Goal: Task Accomplishment & Management: Complete application form

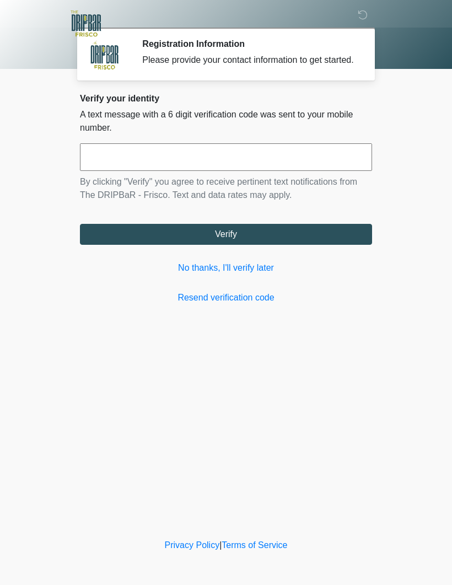
click at [130, 171] on input "text" at bounding box center [226, 157] width 292 height 28
type input "******"
click at [230, 245] on button "Verify" at bounding box center [226, 234] width 292 height 21
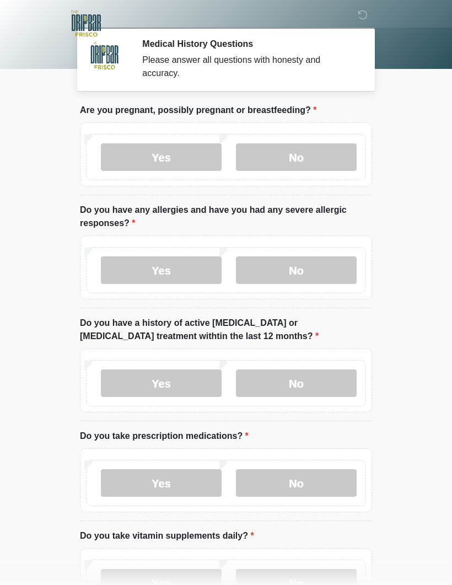
click at [298, 154] on label "No" at bounding box center [296, 157] width 121 height 28
click at [167, 269] on label "Yes" at bounding box center [161, 270] width 121 height 28
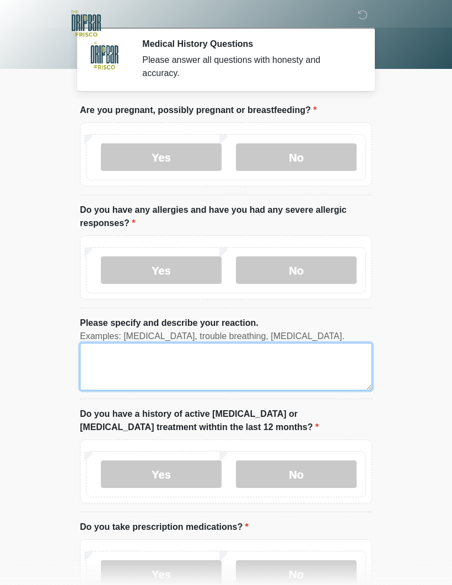
click at [126, 365] on textarea "Please specify and describe your reaction." at bounding box center [226, 366] width 292 height 47
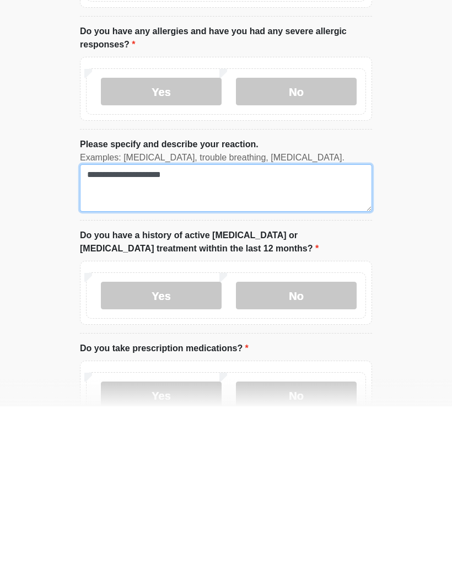
type textarea "**********"
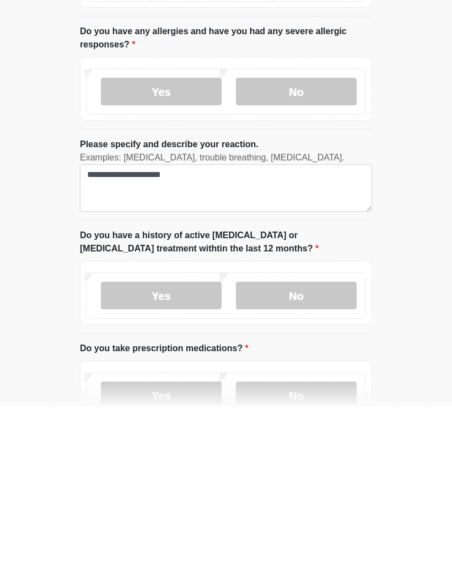
click at [298, 460] on label "No" at bounding box center [296, 474] width 121 height 28
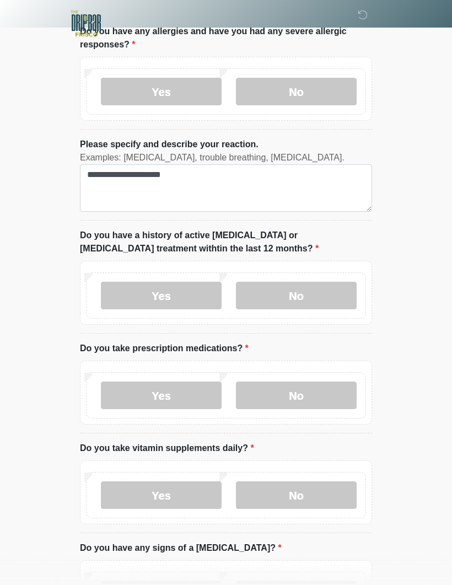
click at [165, 394] on label "Yes" at bounding box center [161, 395] width 121 height 28
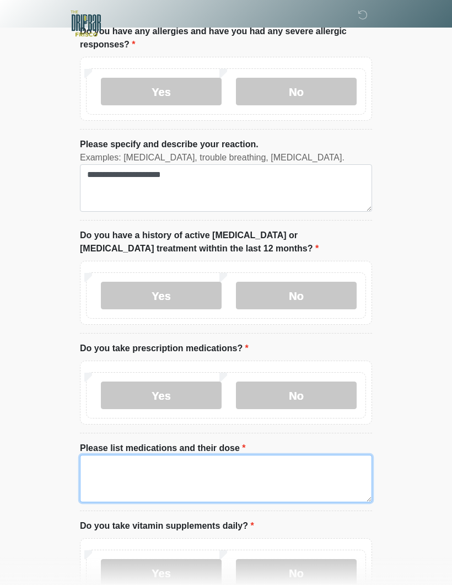
click at [130, 472] on textarea "Please list medications and their dose" at bounding box center [226, 478] width 292 height 47
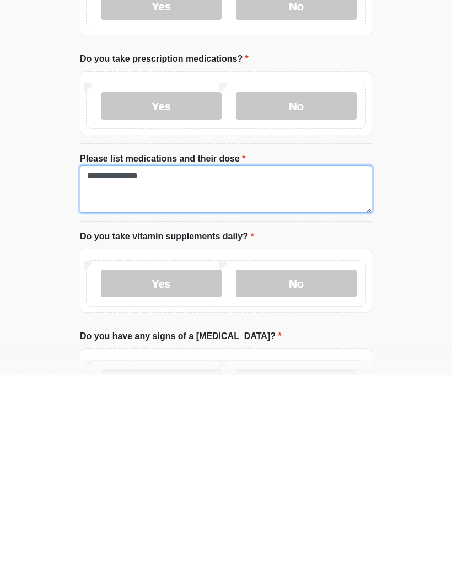
type textarea "**********"
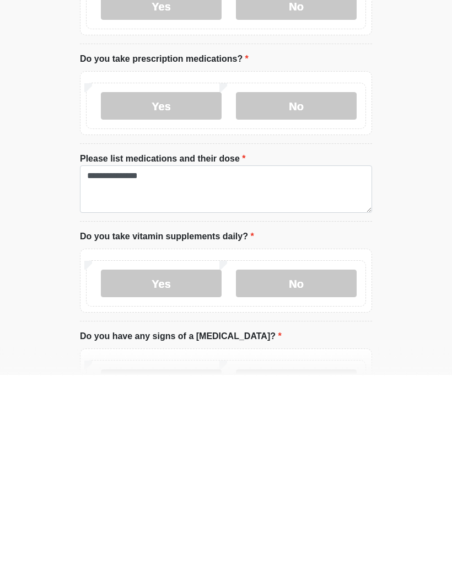
click at [167, 480] on label "Yes" at bounding box center [161, 494] width 121 height 28
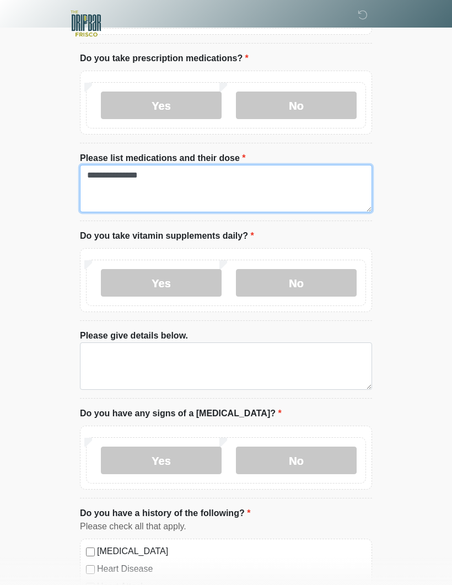
click at [203, 176] on textarea "**********" at bounding box center [226, 188] width 292 height 47
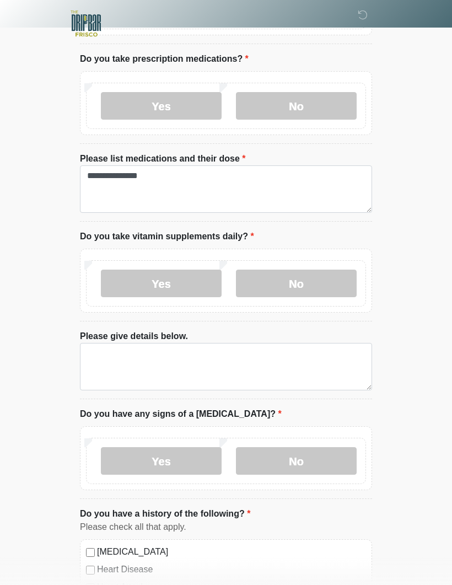
click at [296, 282] on label "No" at bounding box center [296, 284] width 121 height 28
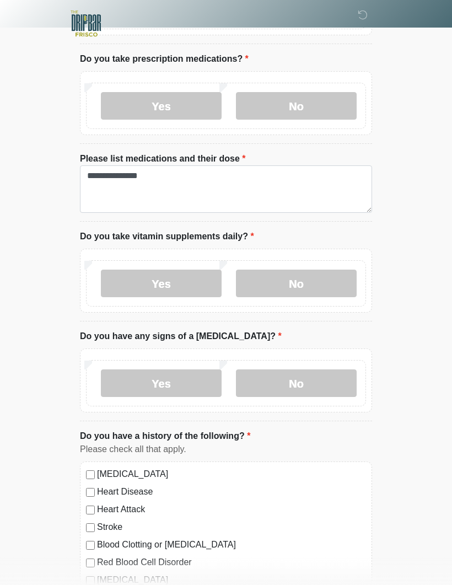
scroll to position [469, 0]
click at [289, 380] on label "No" at bounding box center [296, 383] width 121 height 28
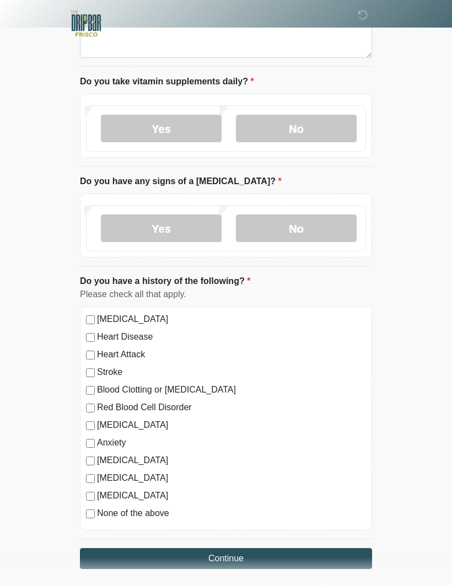
scroll to position [664, 0]
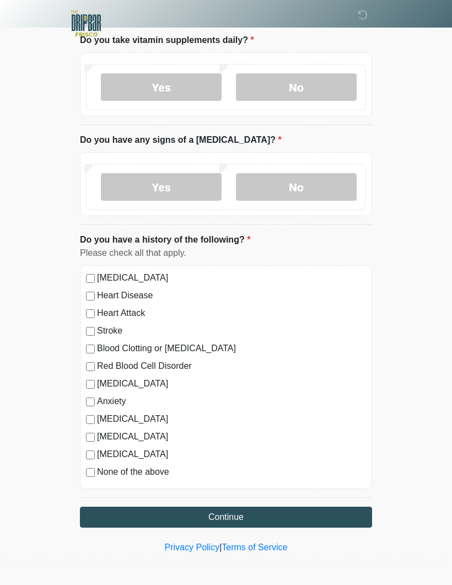
click at [235, 516] on button "Continue" at bounding box center [226, 517] width 292 height 21
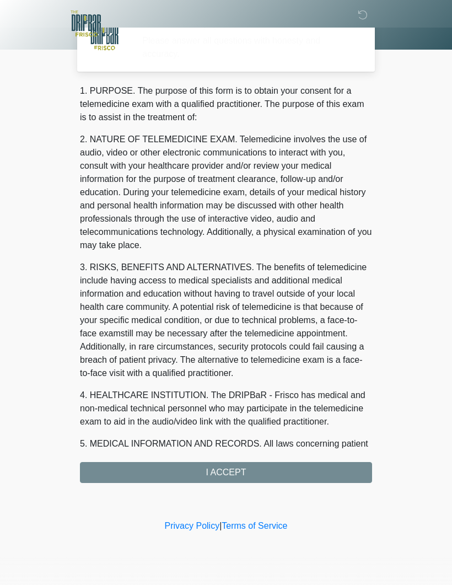
scroll to position [0, 0]
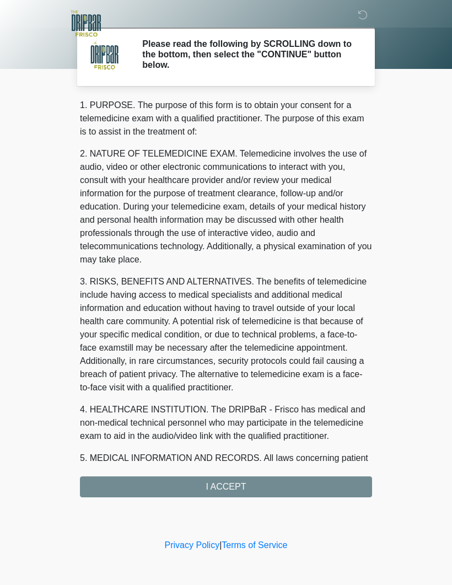
click at [229, 485] on div "1. PURPOSE. The purpose of this form is to obtain your consent for a telemedici…" at bounding box center [226, 298] width 292 height 399
click at [226, 493] on div "1. PURPOSE. The purpose of this form is to obtain your consent for a telemedici…" at bounding box center [226, 298] width 292 height 399
click at [226, 482] on div "1. PURPOSE. The purpose of this form is to obtain your consent for a telemedici…" at bounding box center [226, 298] width 292 height 399
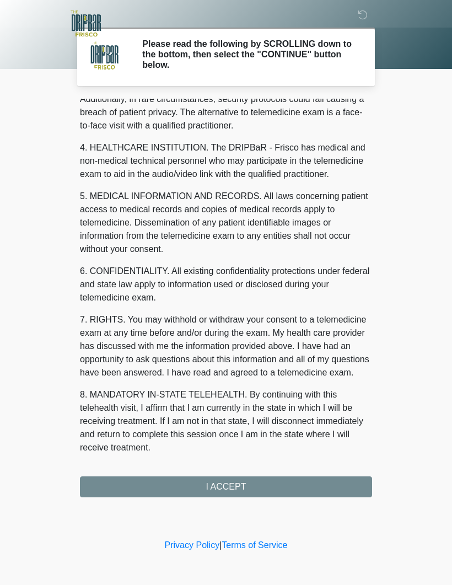
scroll to position [275, 0]
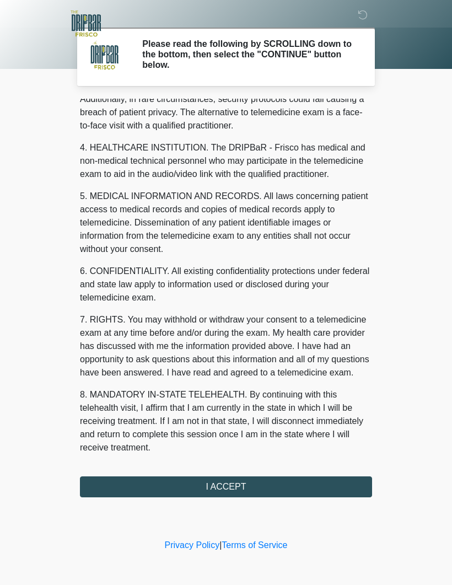
click at [236, 487] on button "I ACCEPT" at bounding box center [226, 486] width 292 height 21
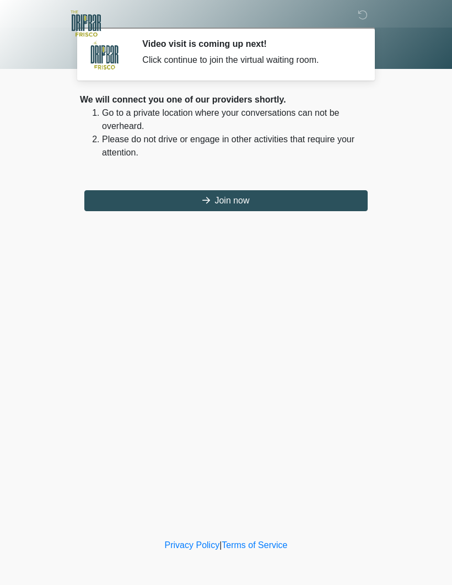
click at [236, 202] on button "Join now" at bounding box center [225, 200] width 283 height 21
